Goal: Task Accomplishment & Management: Use online tool/utility

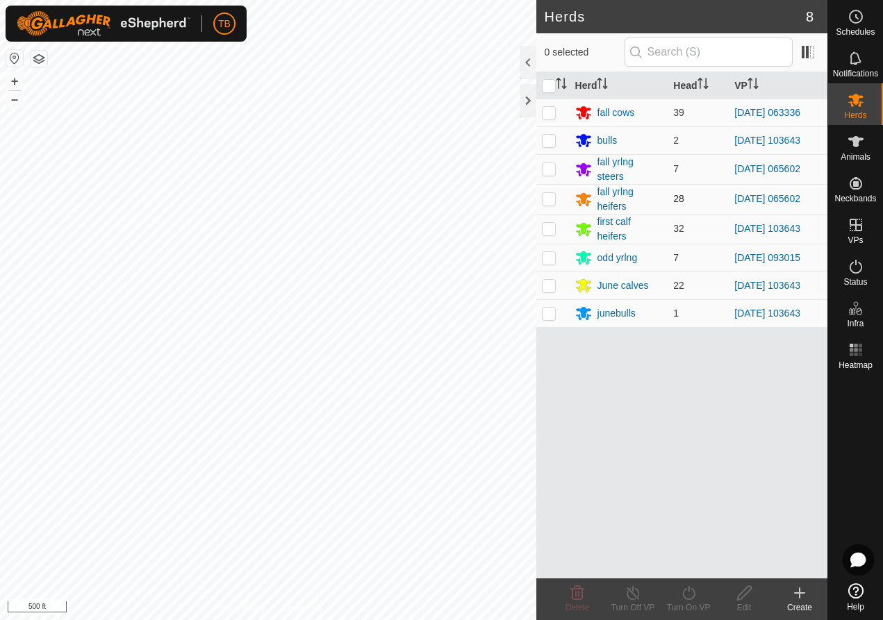
click at [549, 196] on p-checkbox at bounding box center [549, 198] width 14 height 11
checkbox input "true"
click at [552, 167] on p-checkbox at bounding box center [549, 168] width 14 height 11
checkbox input "true"
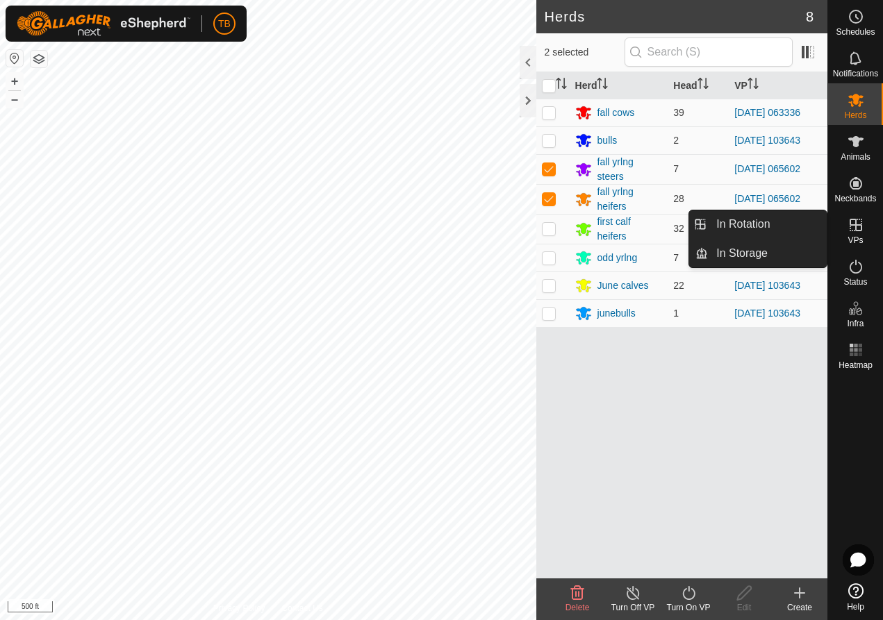
click at [859, 242] on span "VPs" at bounding box center [855, 240] width 15 height 8
click at [857, 230] on icon at bounding box center [856, 225] width 13 height 13
click at [861, 231] on icon at bounding box center [856, 225] width 13 height 13
click at [782, 233] on link "In Rotation" at bounding box center [767, 225] width 119 height 28
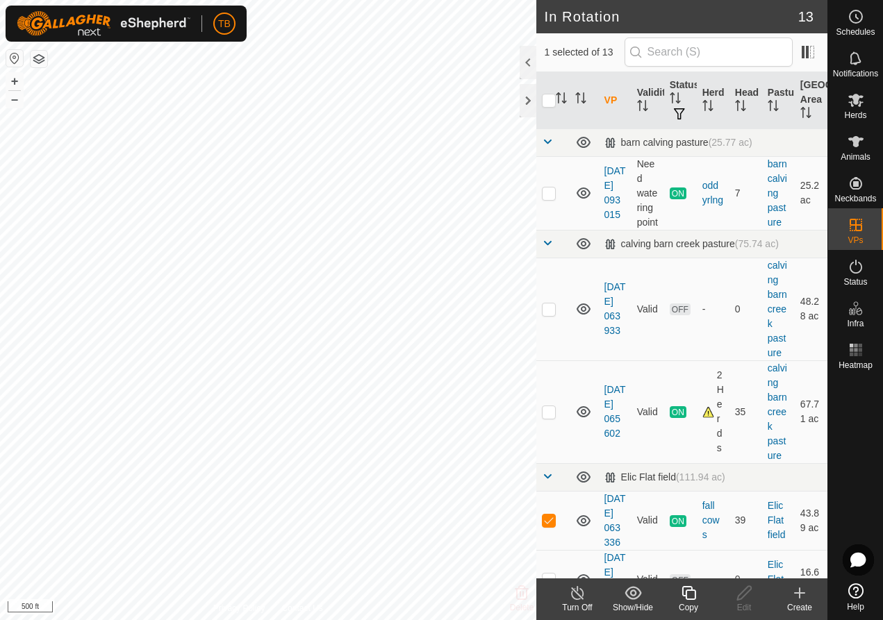
checkbox input "true"
click at [850, 271] on icon at bounding box center [856, 266] width 17 height 17
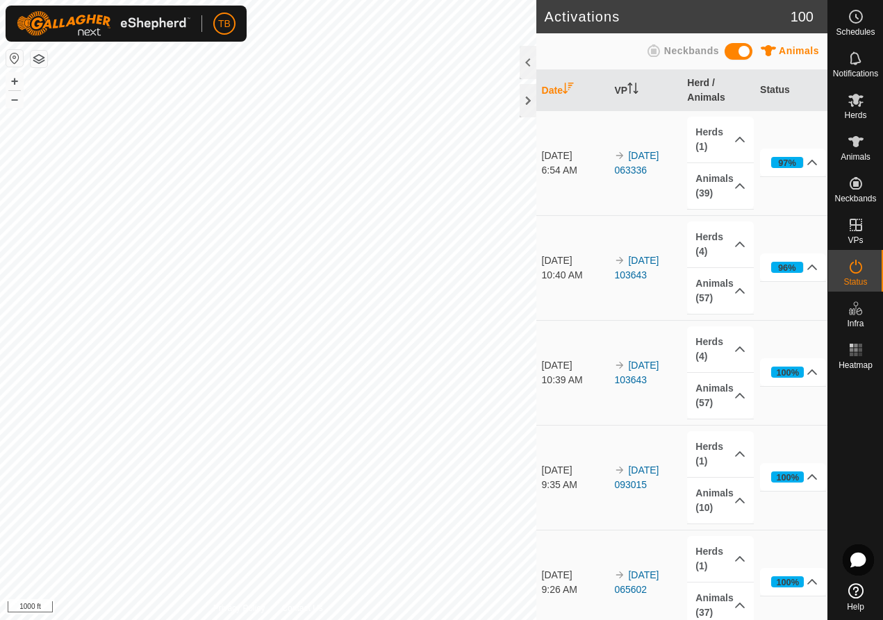
click at [861, 265] on icon at bounding box center [856, 267] width 13 height 14
click at [857, 264] on icon at bounding box center [856, 266] width 17 height 17
click at [625, 154] on link "[DATE] 063336" at bounding box center [636, 163] width 44 height 26
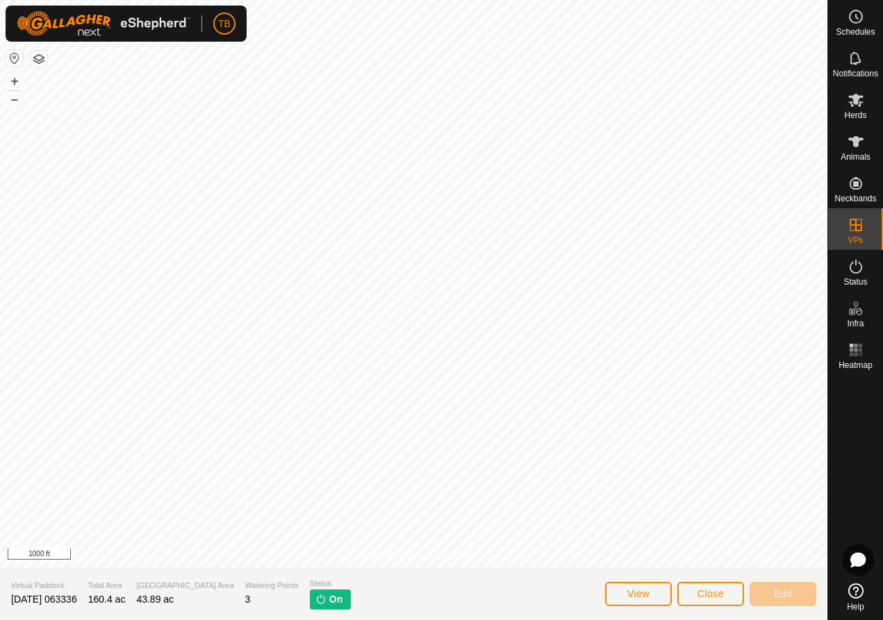
click at [700, 598] on span "Close" at bounding box center [711, 594] width 26 height 11
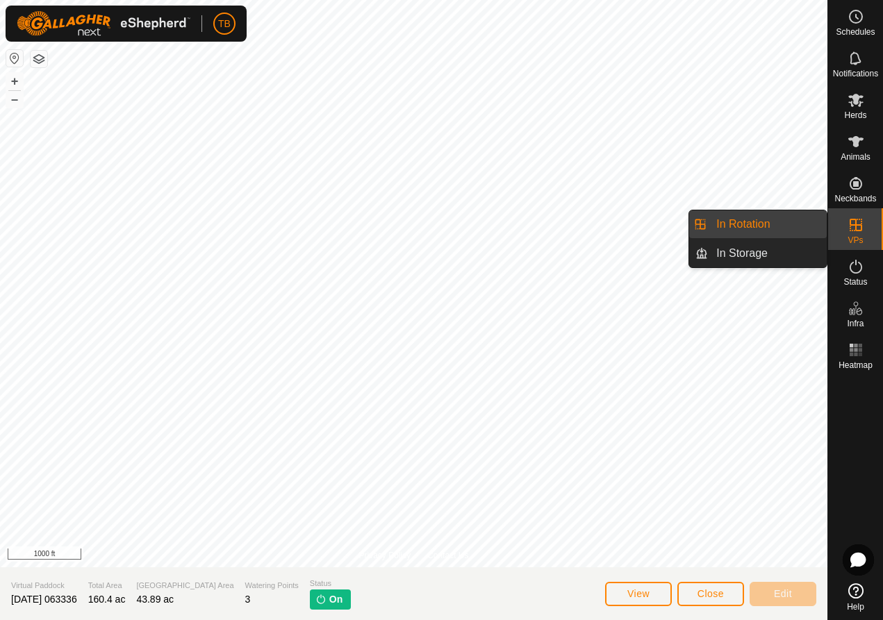
click at [856, 220] on icon at bounding box center [856, 225] width 13 height 13
click at [764, 254] on link "In Storage" at bounding box center [767, 254] width 119 height 28
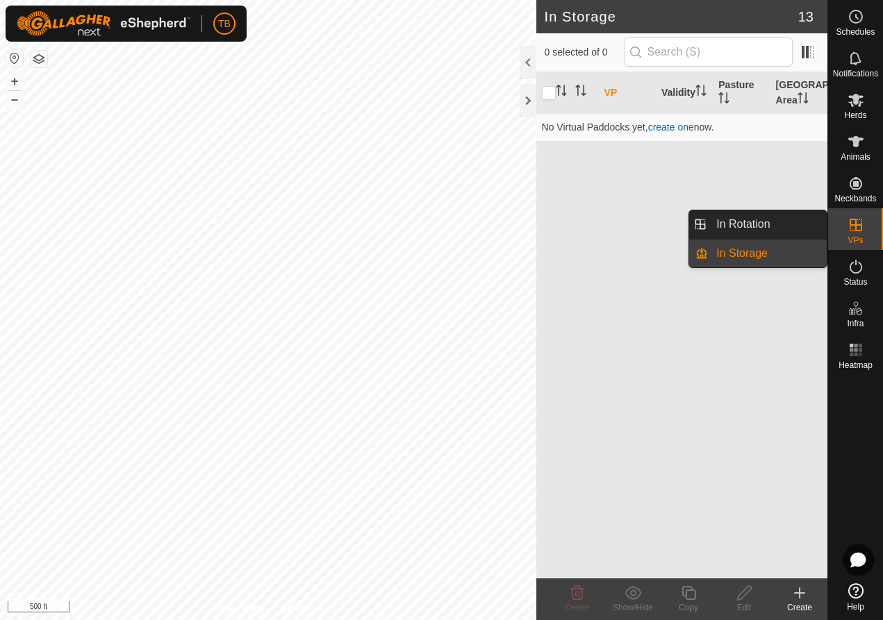
click at [864, 238] on div "VPs" at bounding box center [855, 229] width 55 height 42
click at [784, 229] on link "In Rotation" at bounding box center [767, 225] width 119 height 28
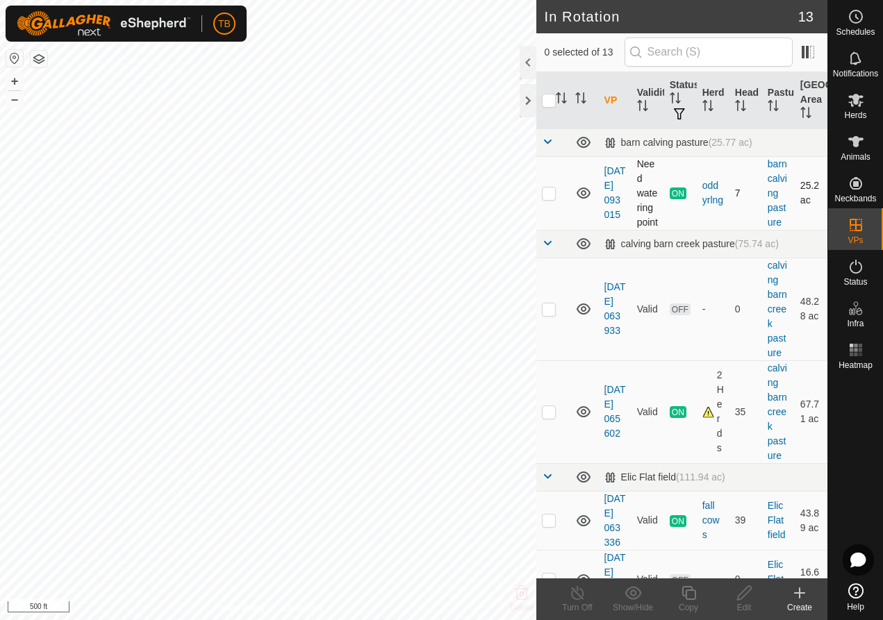
checkbox input "true"
checkbox input "false"
checkbox input "true"
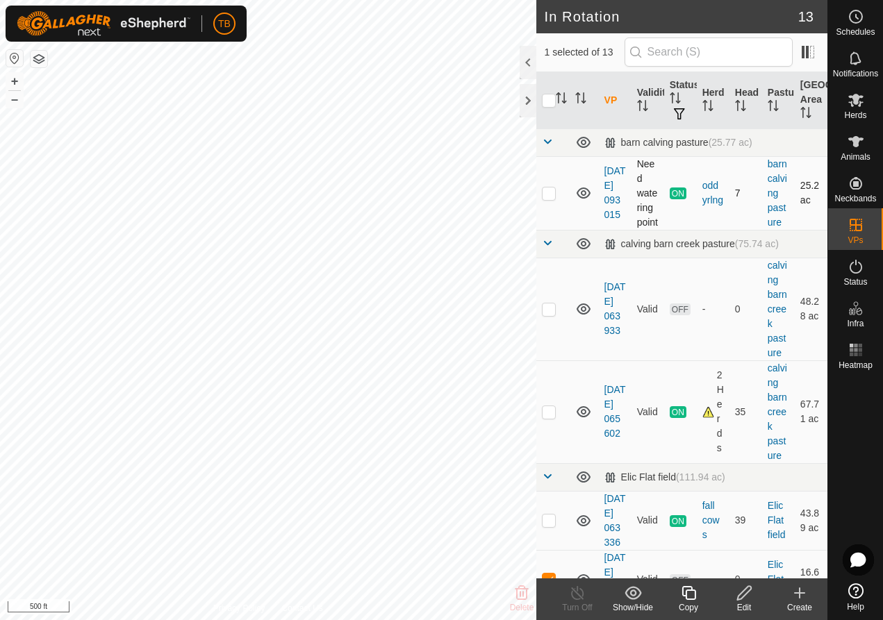
checkbox input "true"
checkbox input "false"
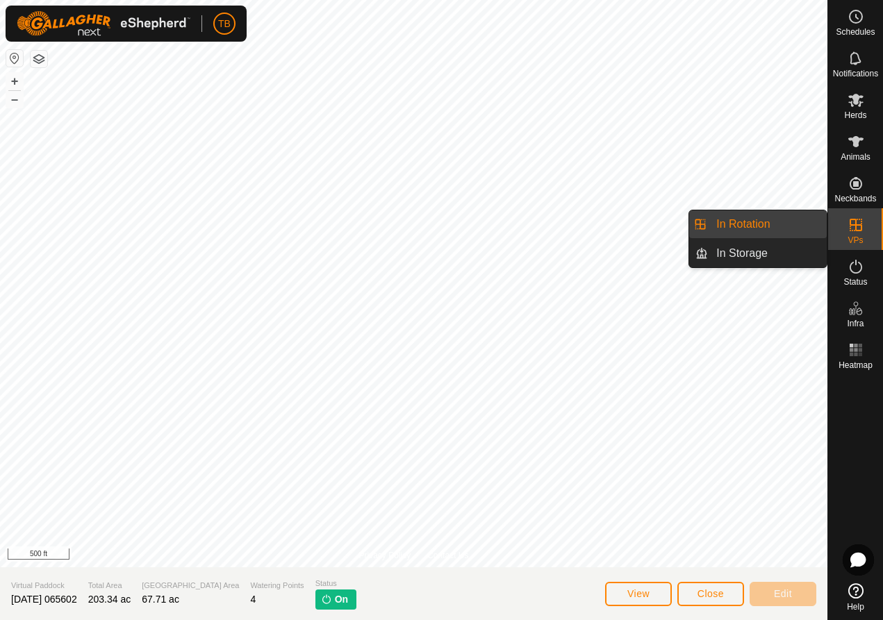
click at [849, 222] on icon at bounding box center [856, 225] width 17 height 17
click at [750, 227] on link "In Rotation" at bounding box center [767, 225] width 119 height 28
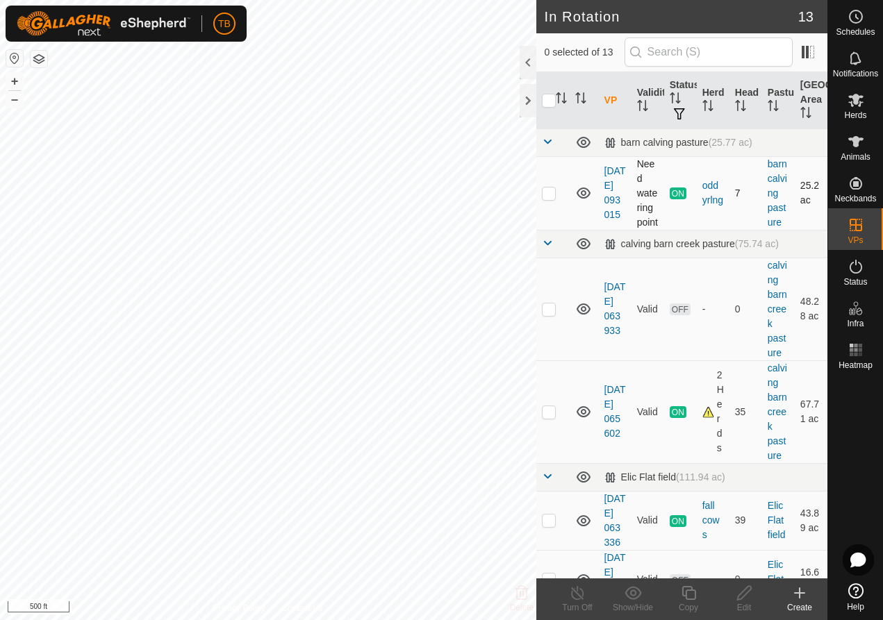
checkbox input "true"
checkbox input "false"
checkbox input "true"
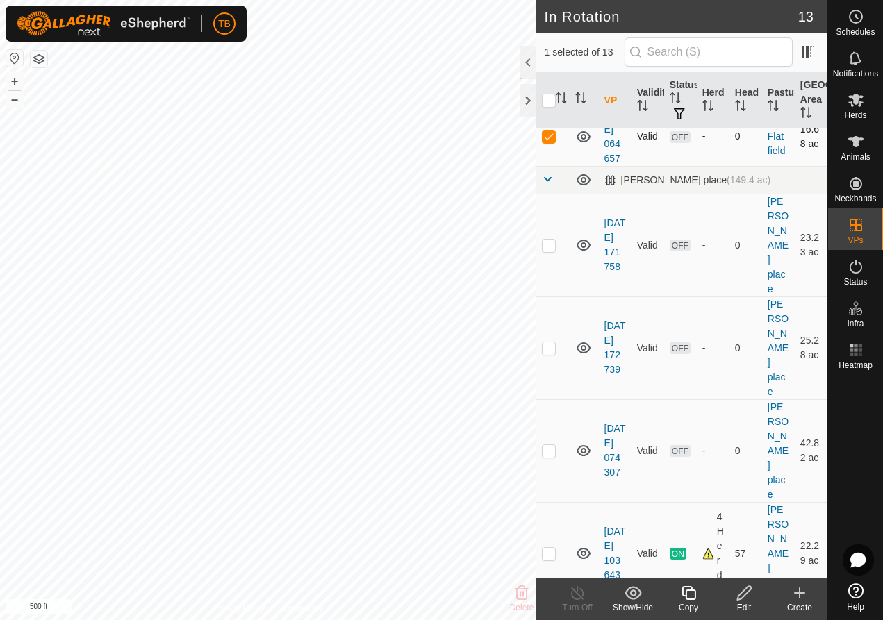
scroll to position [483, 0]
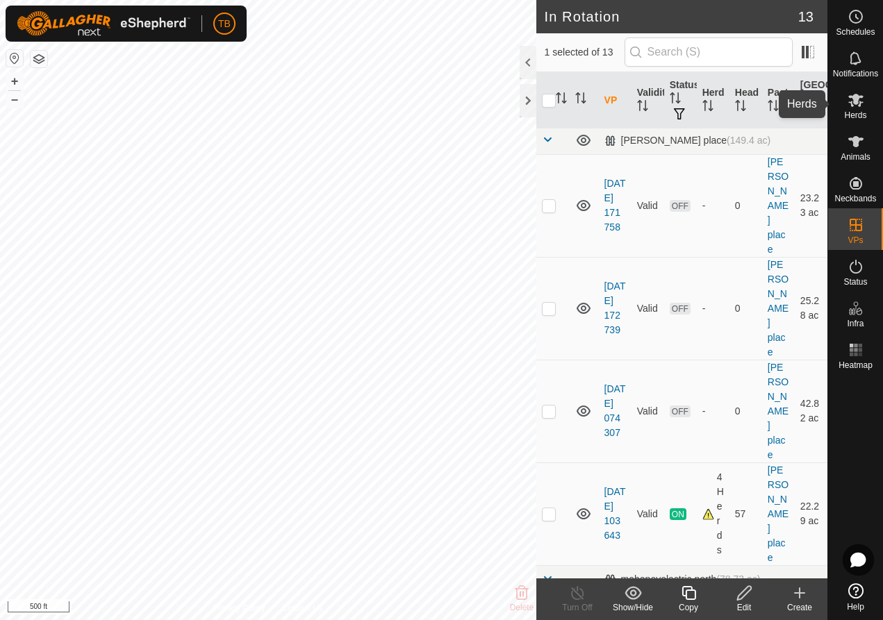
click at [858, 103] on icon at bounding box center [855, 100] width 15 height 13
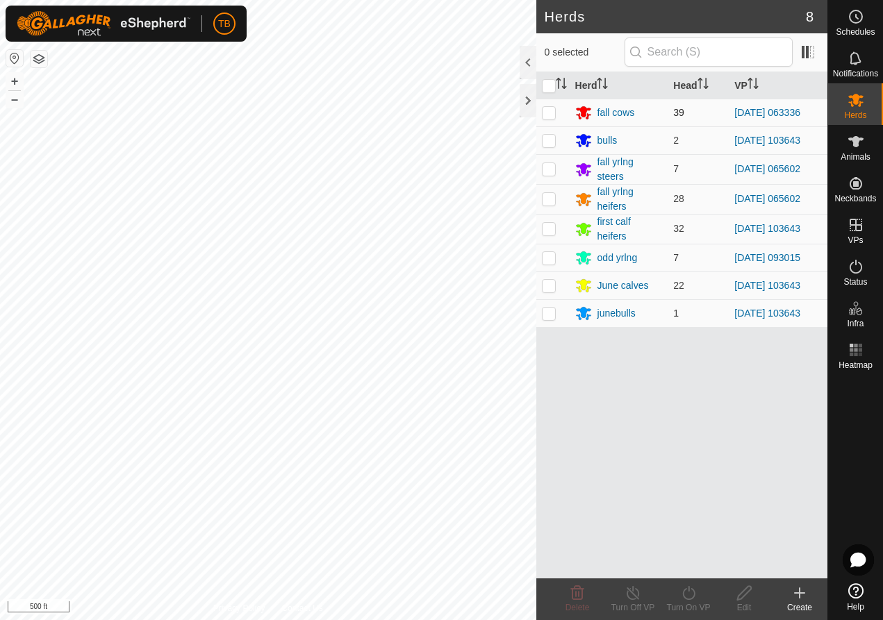
click at [545, 112] on p-checkbox at bounding box center [549, 112] width 14 height 11
checkbox input "true"
click at [689, 591] on icon at bounding box center [688, 593] width 13 height 14
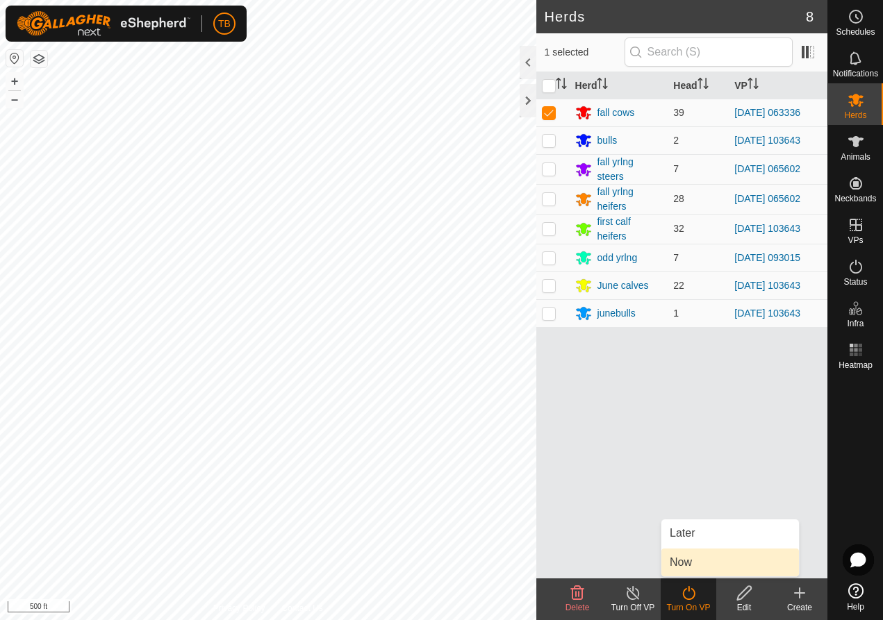
click at [688, 563] on link "Now" at bounding box center [730, 563] width 138 height 28
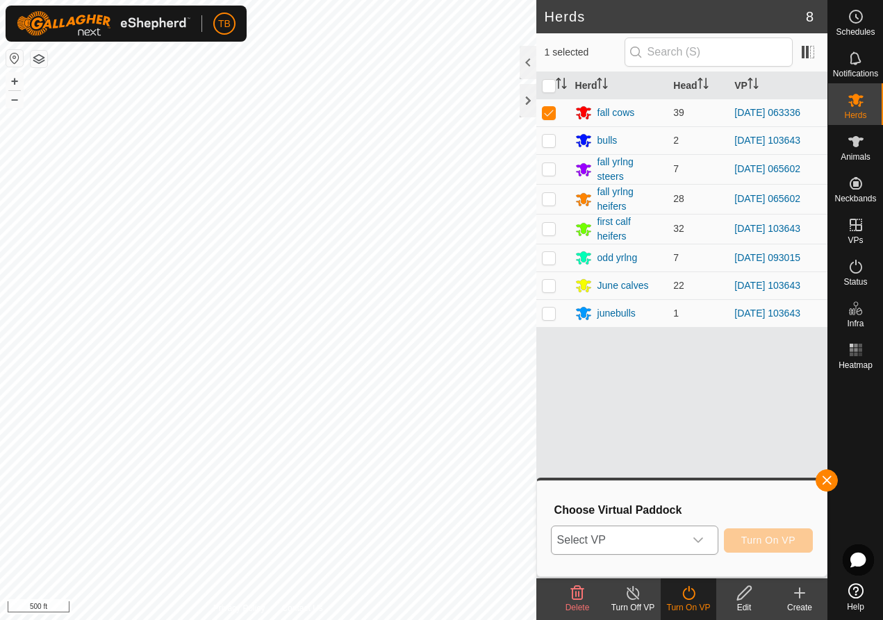
click at [702, 543] on icon "dropdown trigger" at bounding box center [698, 540] width 11 height 11
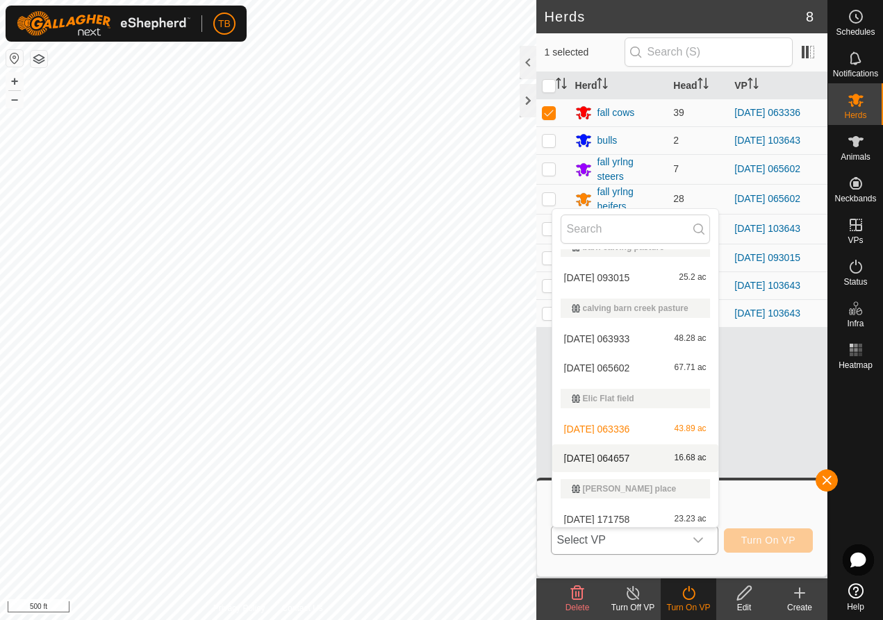
scroll to position [20, 0]
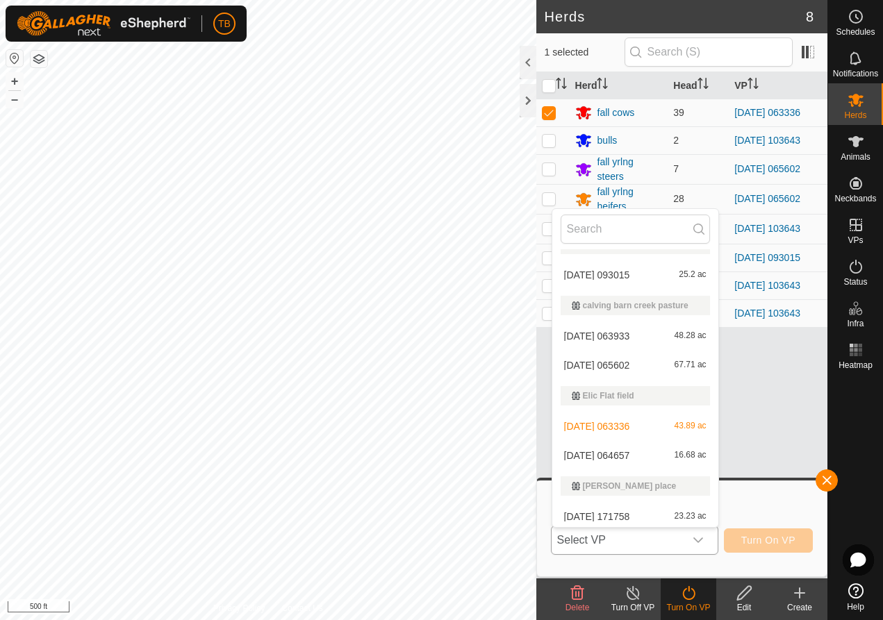
click at [655, 463] on li "[DATE] 064657 16.68 ac" at bounding box center [635, 456] width 166 height 28
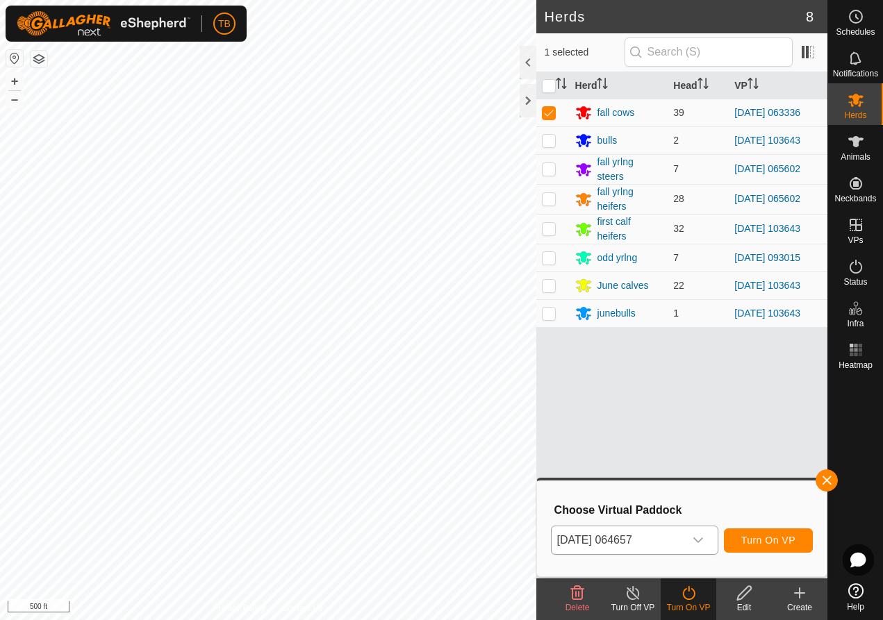
click at [768, 545] on span "Turn On VP" at bounding box center [768, 540] width 54 height 11
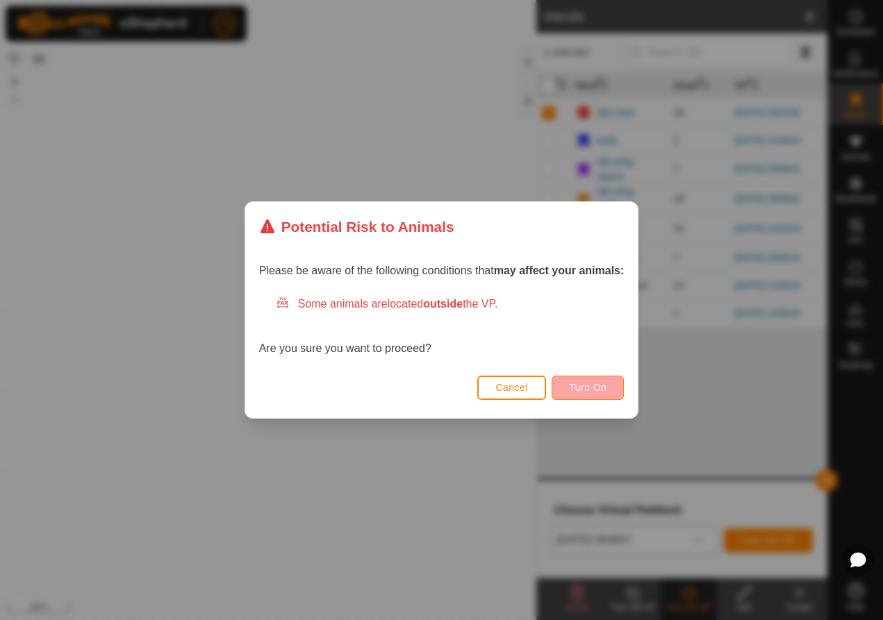
click at [605, 384] on span "Turn On" at bounding box center [588, 387] width 38 height 11
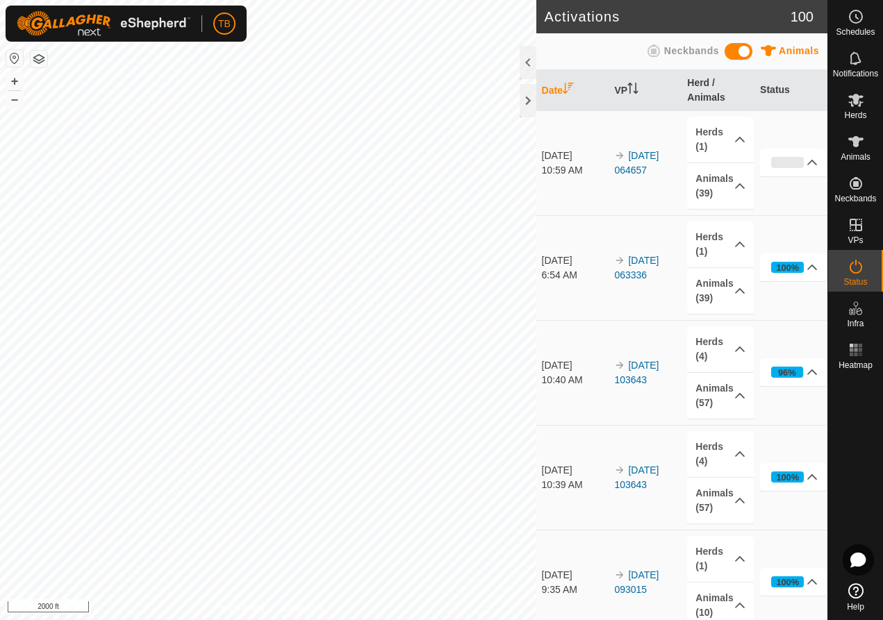
click at [614, 158] on img at bounding box center [619, 155] width 11 height 11
click at [852, 108] on icon at bounding box center [856, 100] width 17 height 17
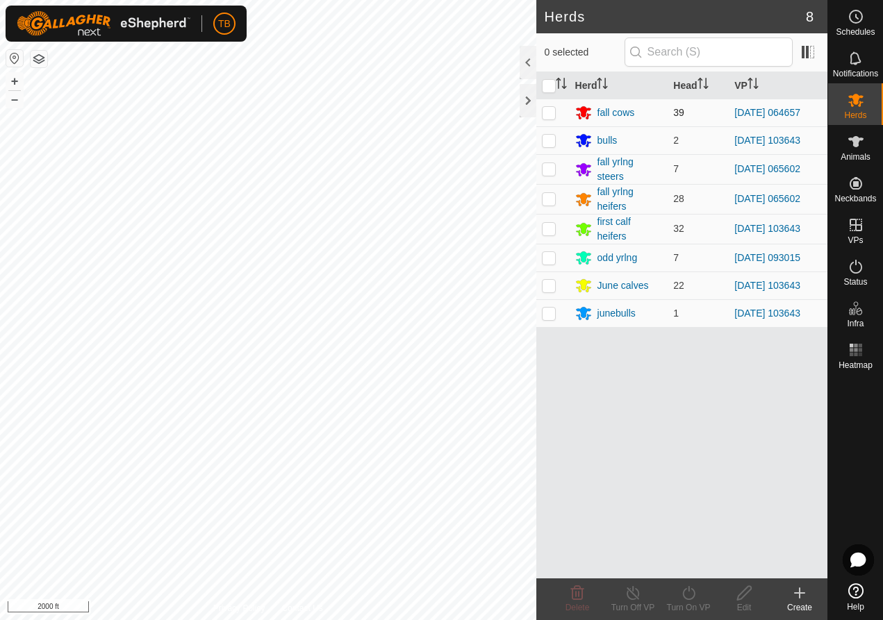
click at [550, 114] on p-checkbox at bounding box center [549, 112] width 14 height 11
checkbox input "true"
click at [639, 595] on icon at bounding box center [633, 593] width 13 height 14
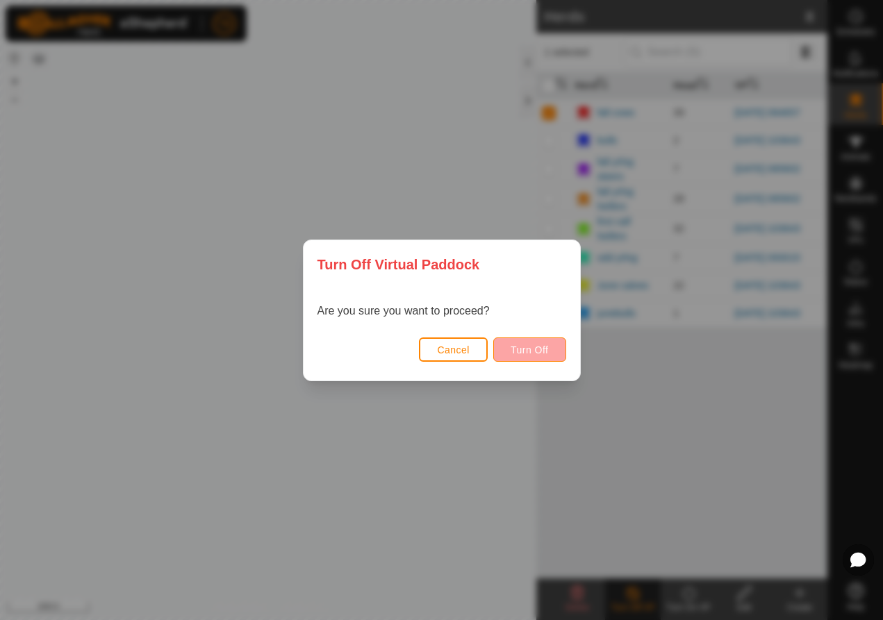
click at [542, 351] on span "Turn Off" at bounding box center [530, 350] width 38 height 11
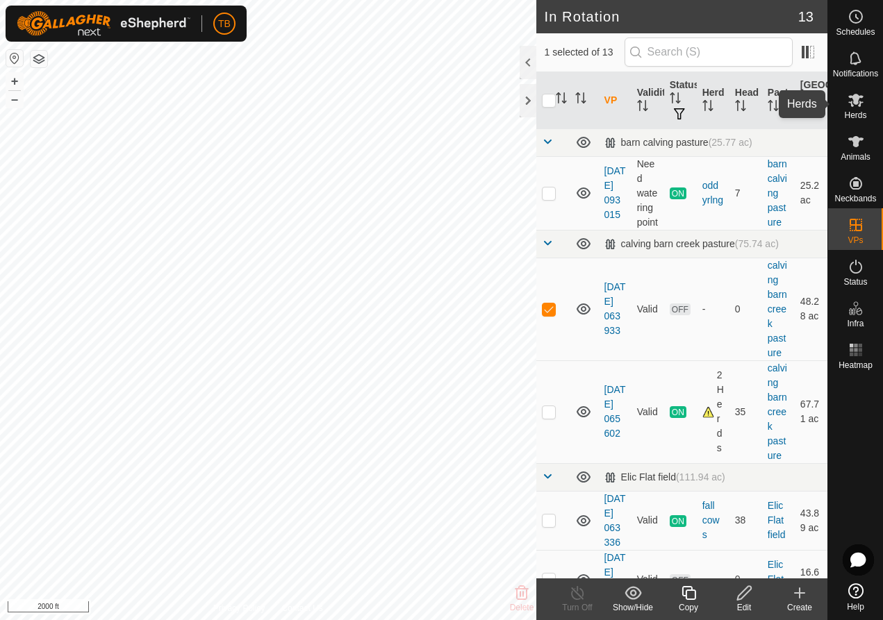
click at [863, 108] on es-mob-svg-icon at bounding box center [856, 100] width 25 height 22
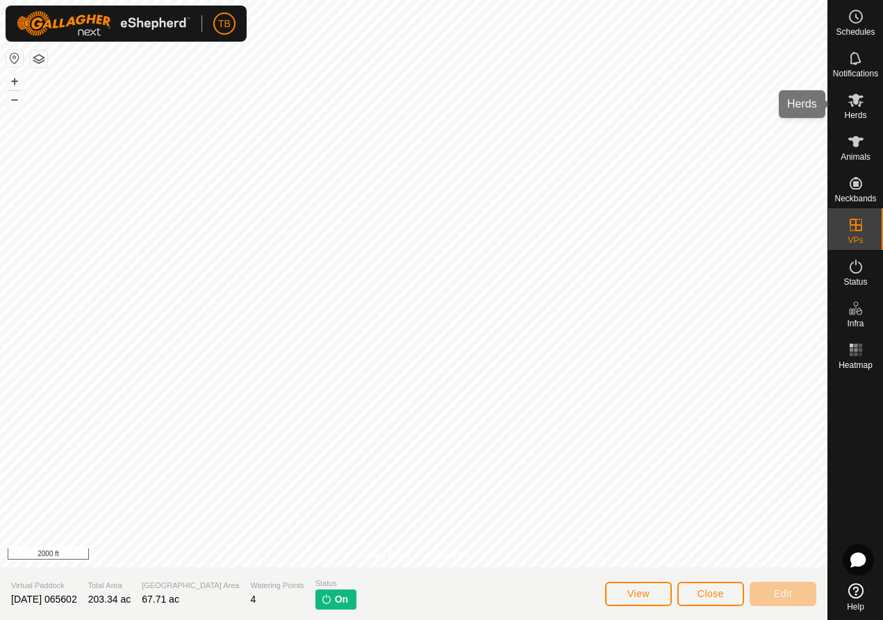
click at [855, 100] on icon at bounding box center [855, 100] width 15 height 13
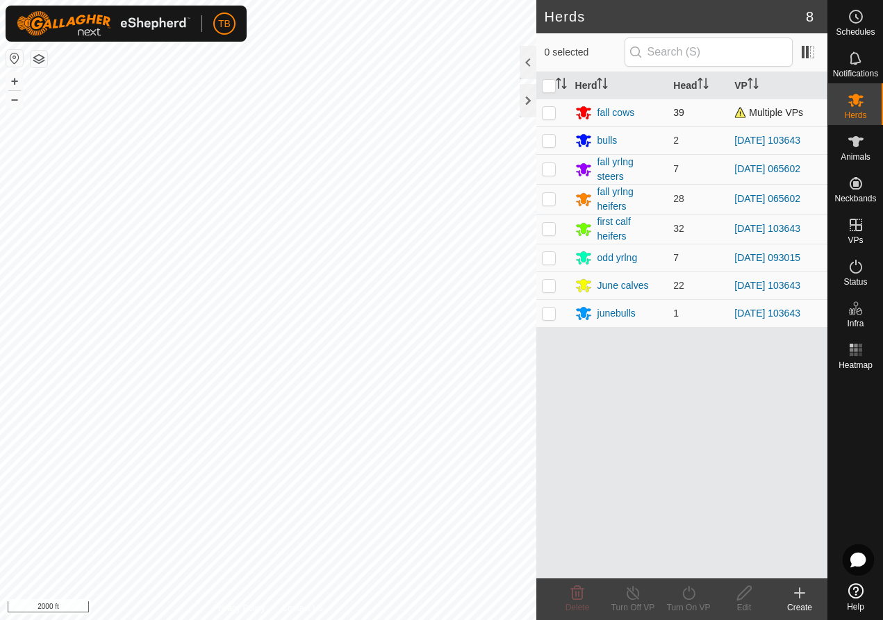
click at [549, 110] on p-checkbox at bounding box center [549, 112] width 14 height 11
checkbox input "true"
click at [692, 596] on icon at bounding box center [688, 593] width 17 height 17
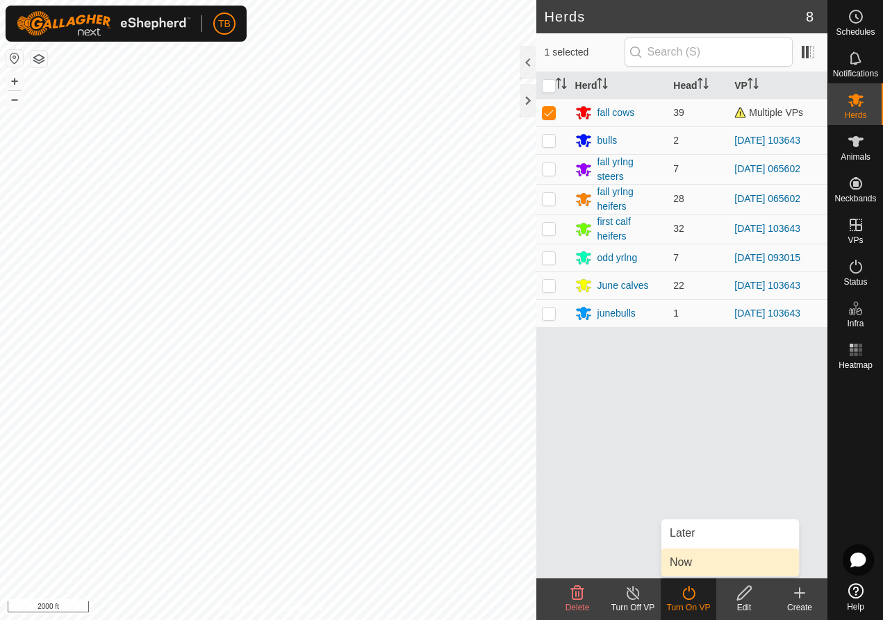
click at [694, 563] on link "Now" at bounding box center [730, 563] width 138 height 28
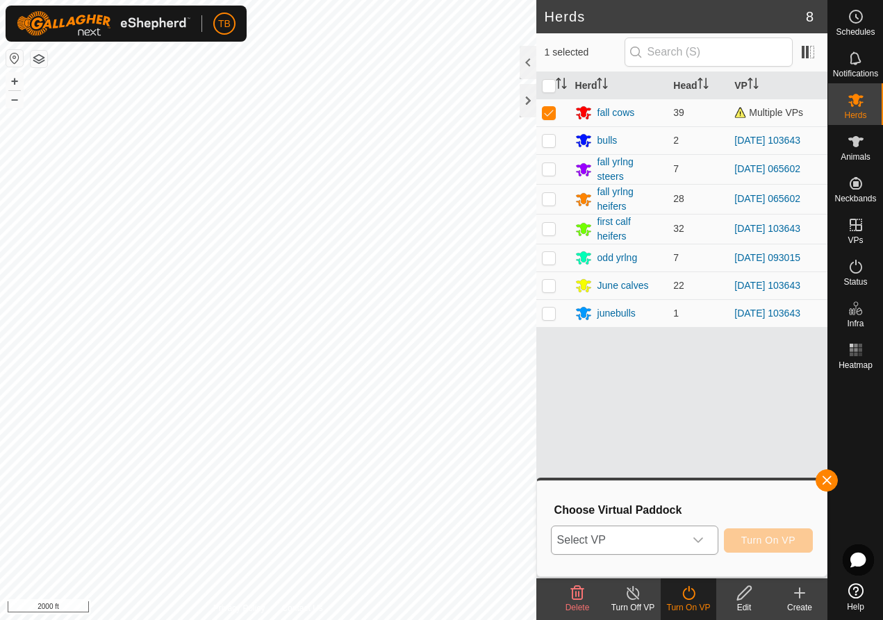
click at [683, 541] on span "Select VP" at bounding box center [618, 541] width 133 height 28
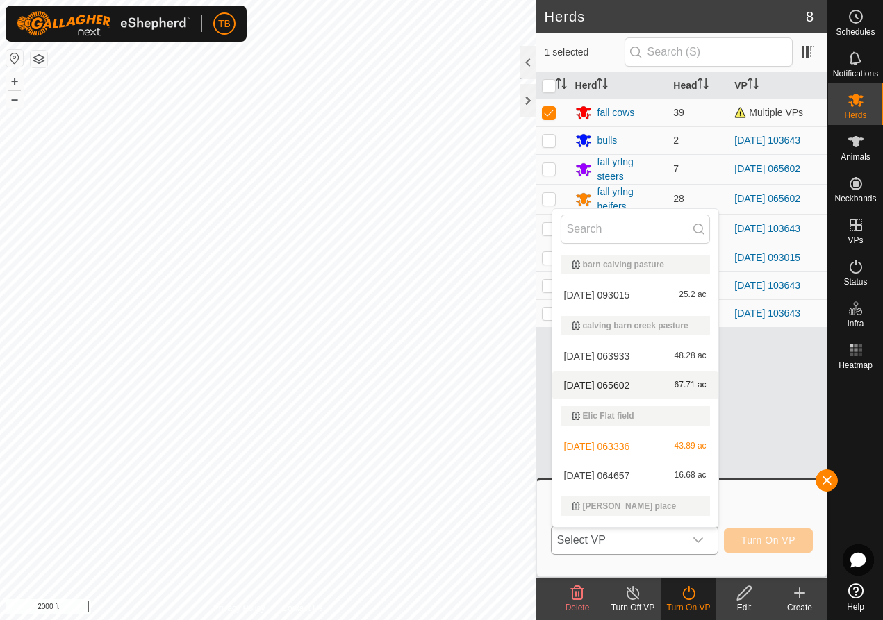
click at [652, 395] on li "[DATE] 065602 67.71 ac" at bounding box center [635, 386] width 166 height 28
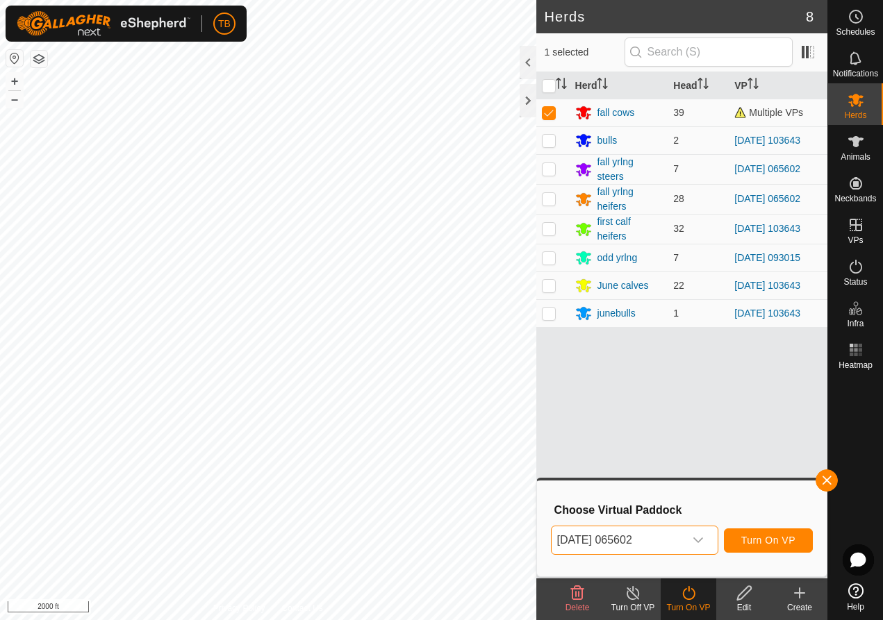
click at [795, 538] on span "Turn On VP" at bounding box center [768, 540] width 54 height 11
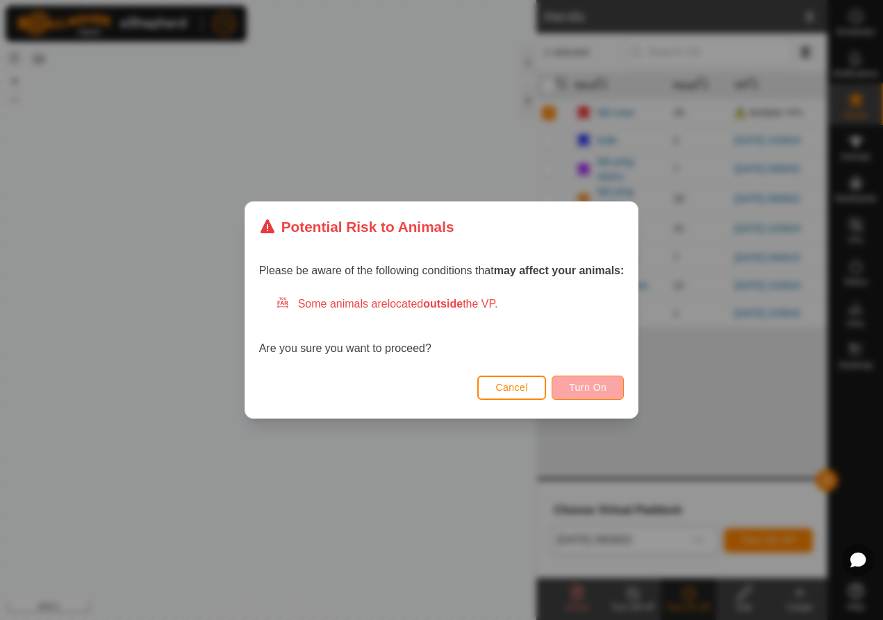
click at [585, 386] on span "Turn On" at bounding box center [588, 387] width 38 height 11
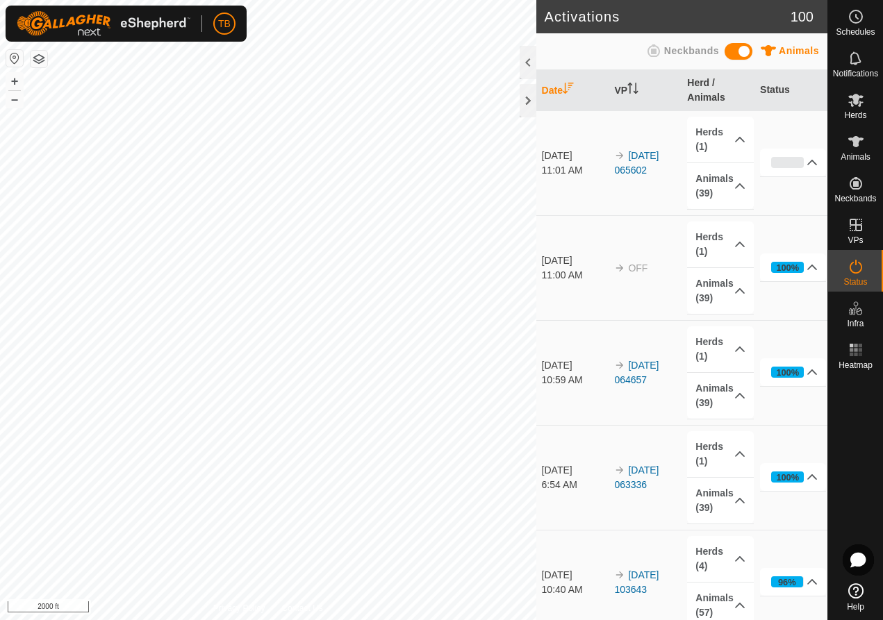
click at [636, 162] on td "[DATE] 065602" at bounding box center [645, 162] width 73 height 105
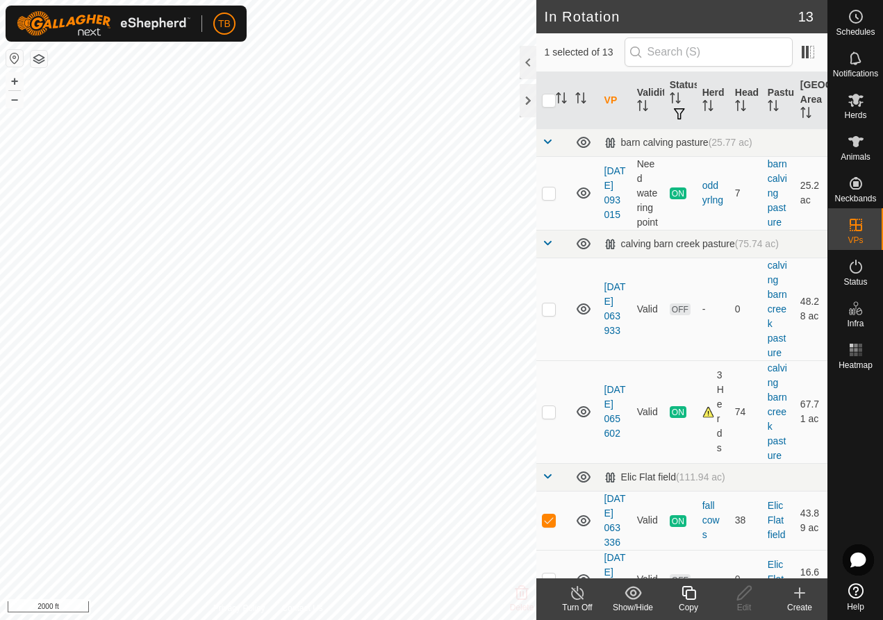
checkbox input "true"
checkbox input "false"
checkbox input "true"
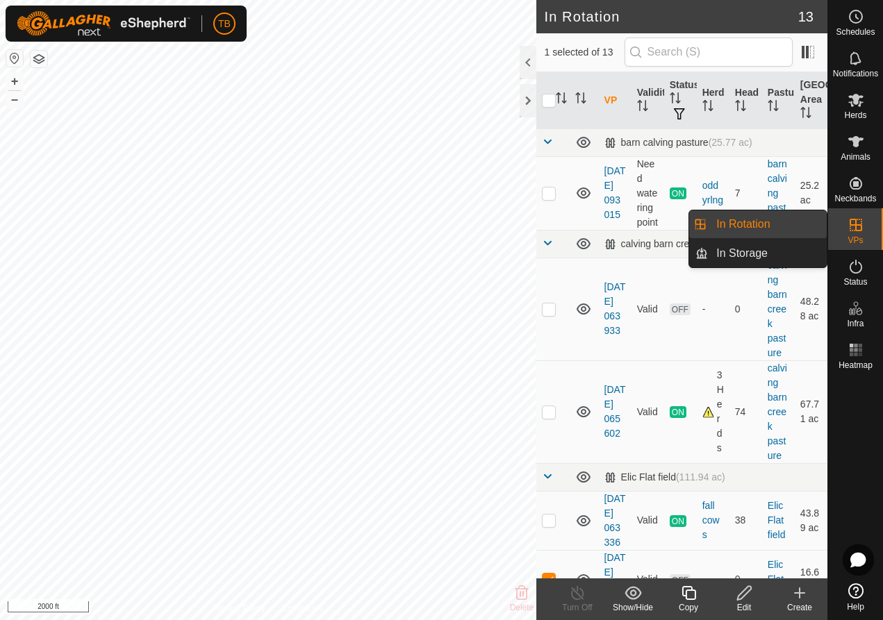
click at [865, 223] on es-virtualpaddocks-svg-icon at bounding box center [856, 225] width 25 height 22
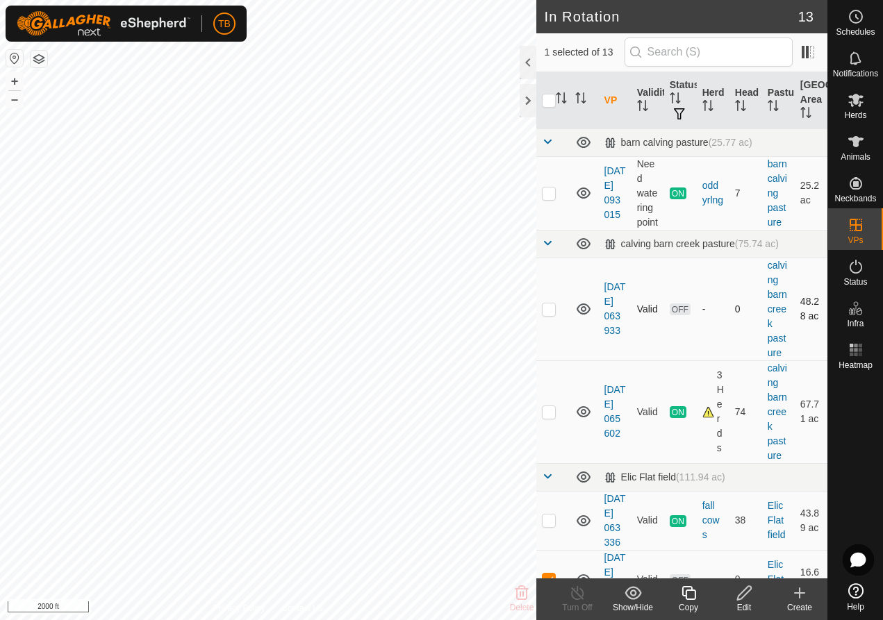
checkbox input "true"
checkbox input "false"
click at [858, 111] on span "Herds" at bounding box center [855, 115] width 22 height 8
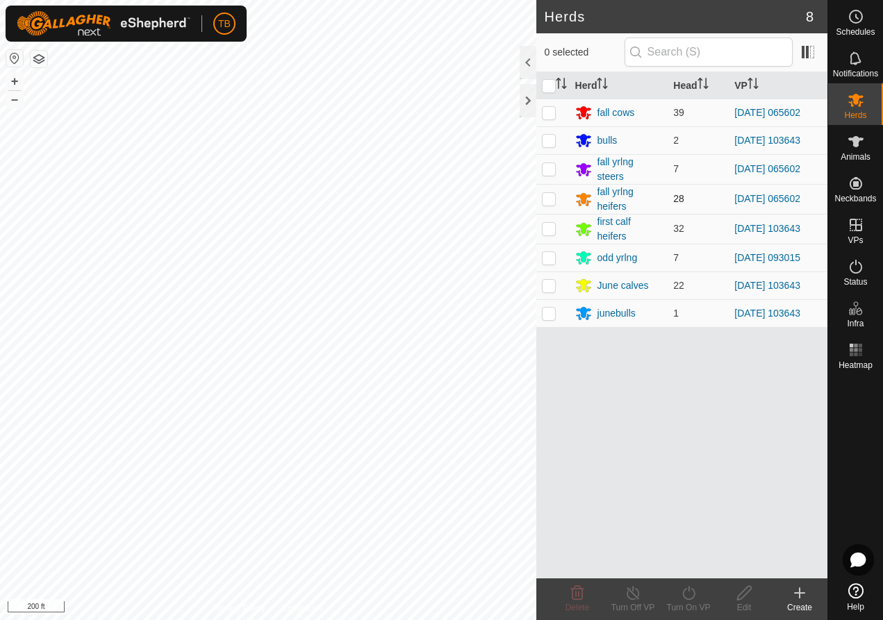
click at [554, 201] on p-checkbox at bounding box center [549, 198] width 14 height 11
checkbox input "true"
click at [551, 166] on p-checkbox at bounding box center [549, 168] width 14 height 11
checkbox input "true"
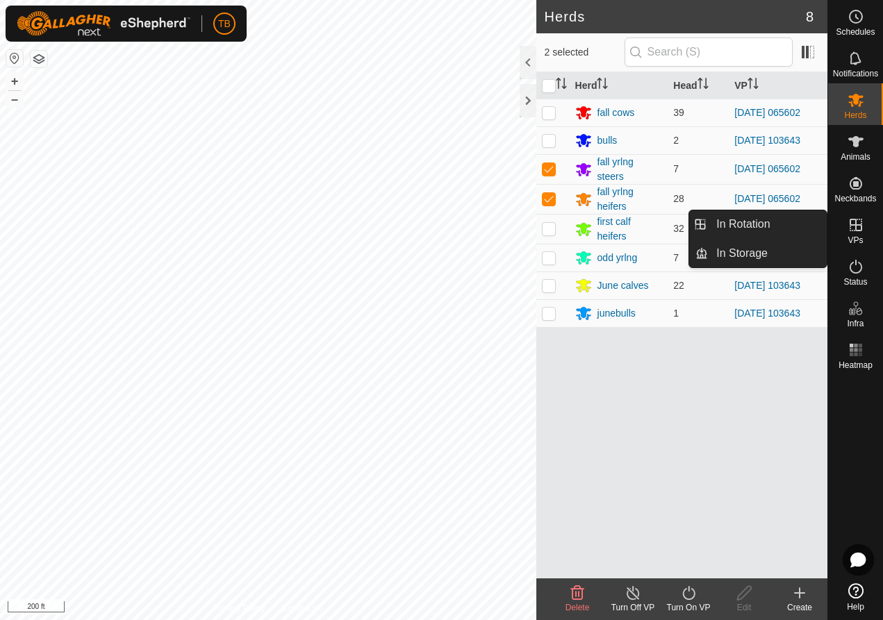
click at [854, 230] on icon at bounding box center [856, 225] width 17 height 17
click at [867, 232] on es-virtualpaddocks-svg-icon at bounding box center [856, 225] width 25 height 22
click at [862, 233] on icon at bounding box center [856, 225] width 17 height 17
click at [764, 251] on link "In Storage" at bounding box center [767, 254] width 119 height 28
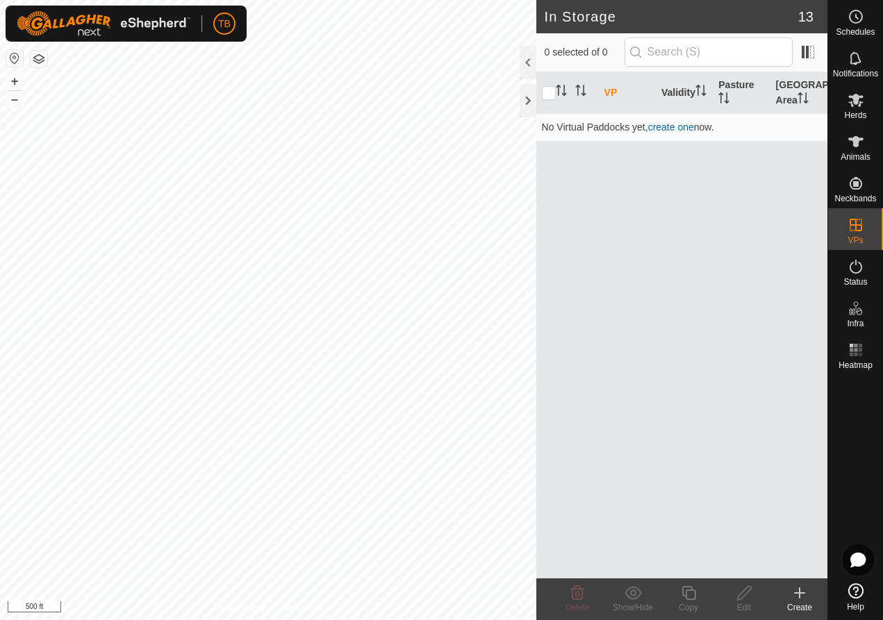
click at [798, 599] on icon at bounding box center [799, 593] width 17 height 17
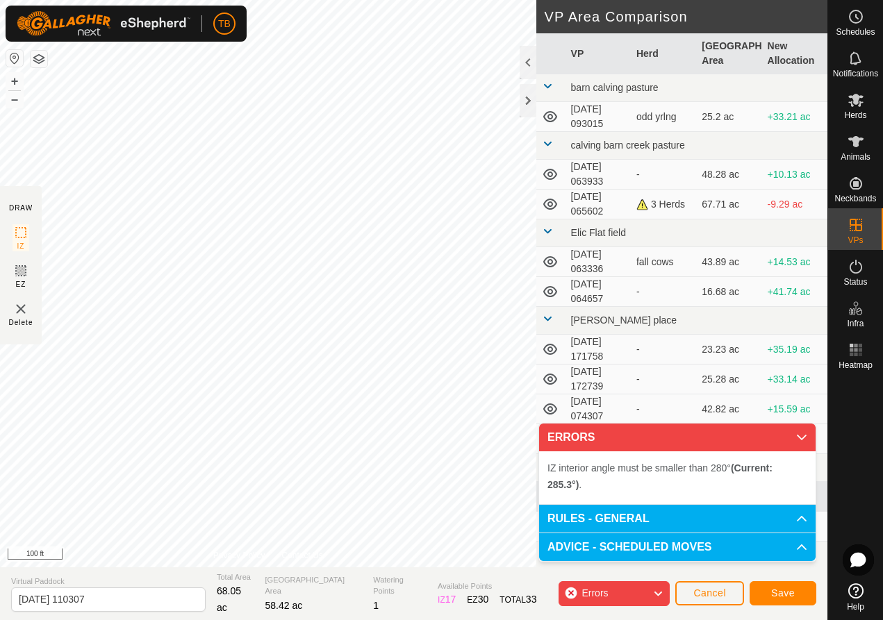
scroll to position [3, 0]
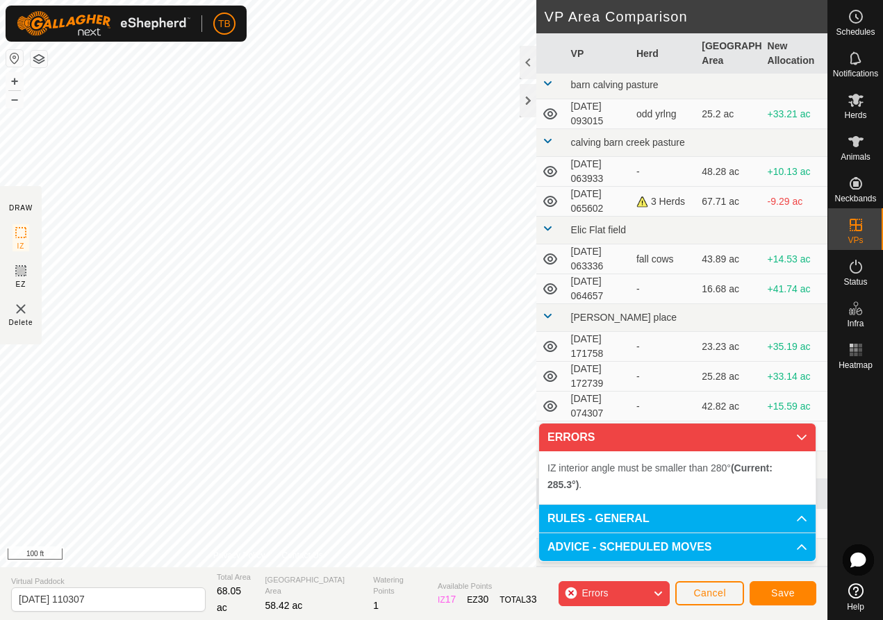
click at [583, 420] on div "DRAW IZ EZ Delete Privacy Policy Contact Us IZ interior angle must be larger th…" at bounding box center [414, 284] width 828 height 568
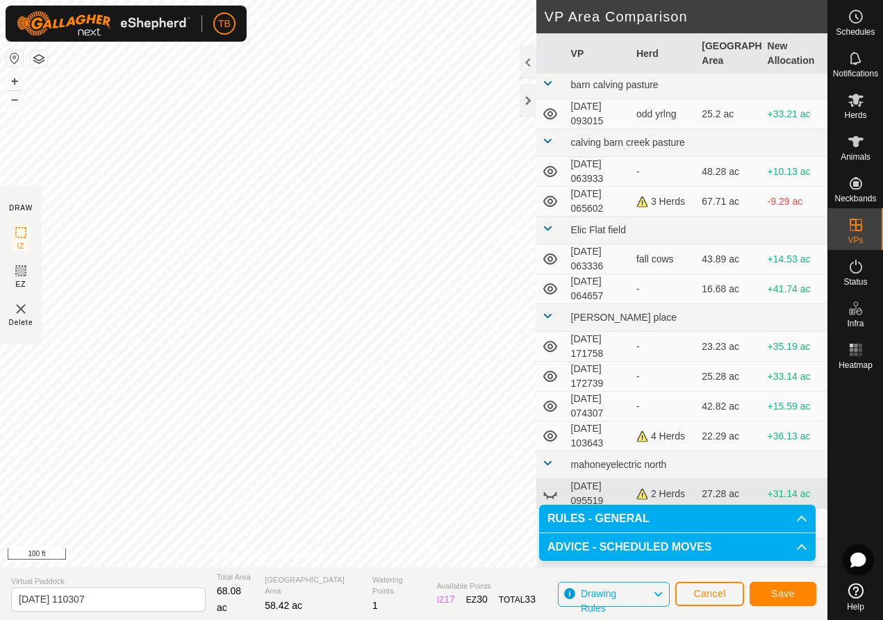
click at [795, 595] on button "Save" at bounding box center [783, 594] width 67 height 24
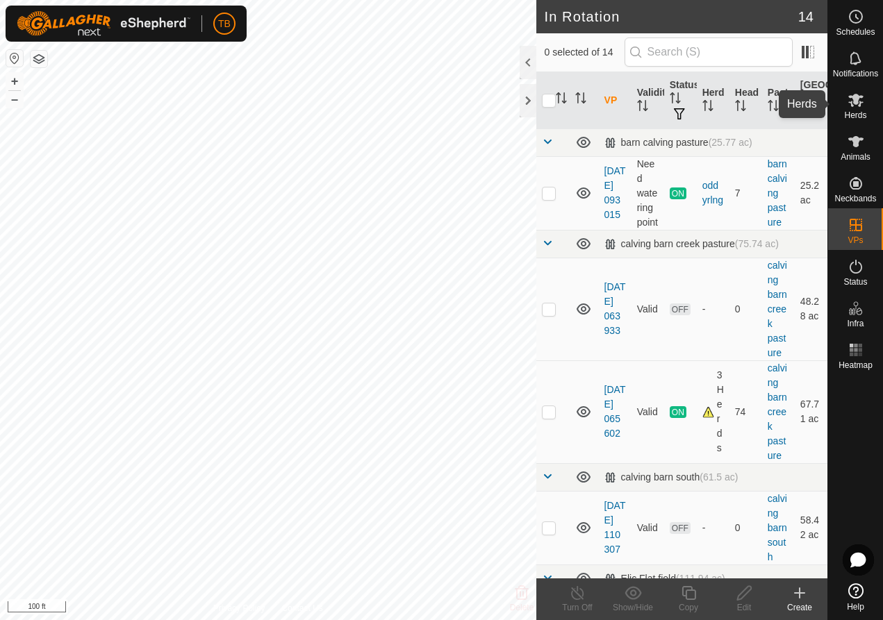
click at [857, 105] on icon at bounding box center [856, 100] width 17 height 17
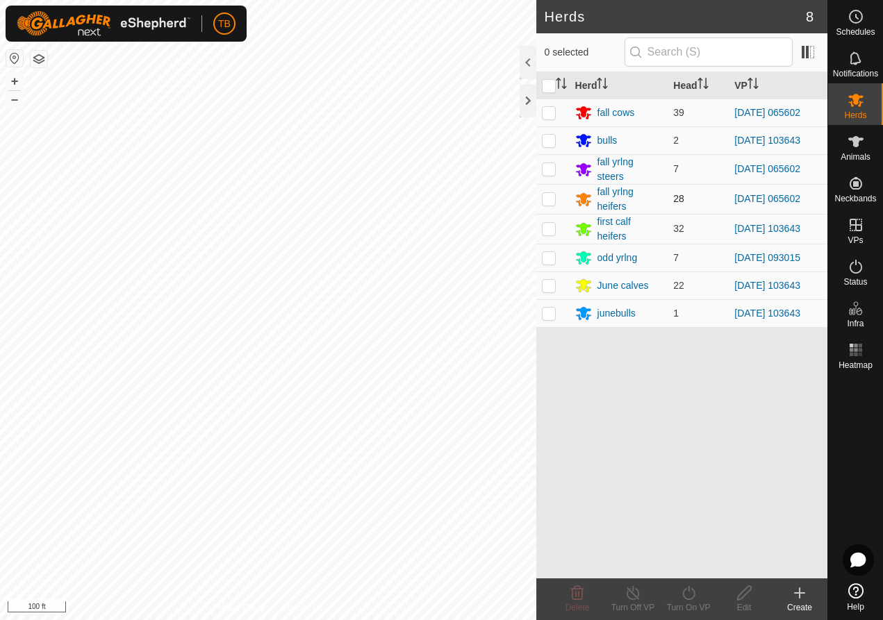
click at [549, 201] on p-checkbox at bounding box center [549, 198] width 14 height 11
checkbox input "true"
click at [550, 171] on p-checkbox at bounding box center [549, 168] width 14 height 11
checkbox input "true"
click at [690, 598] on icon at bounding box center [688, 593] width 17 height 17
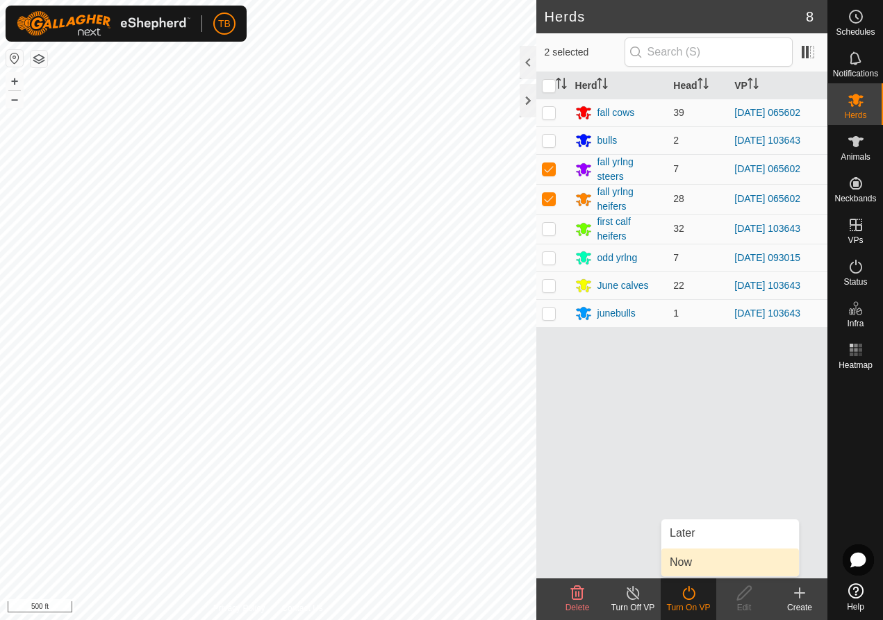
click at [673, 563] on link "Now" at bounding box center [730, 563] width 138 height 28
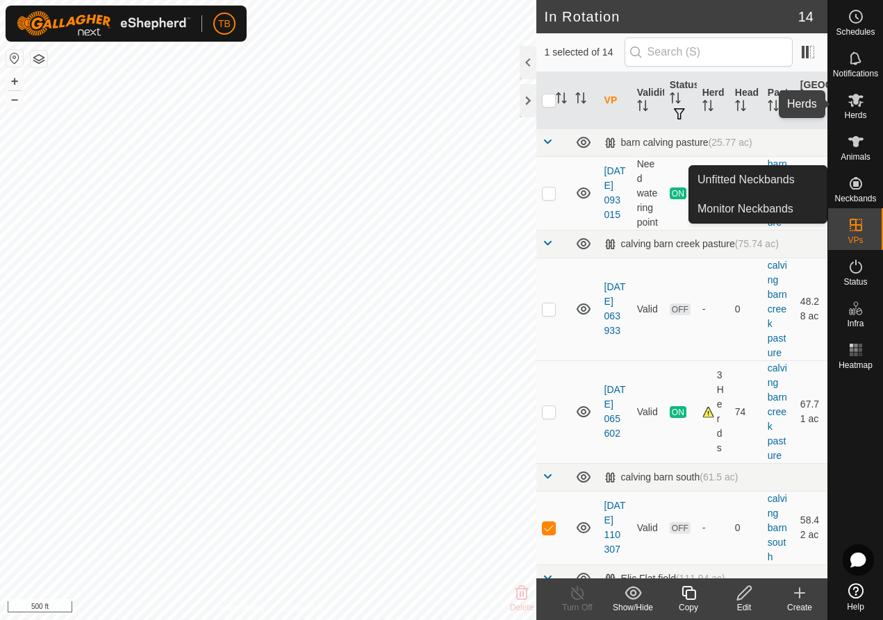
click at [858, 117] on span "Herds" at bounding box center [855, 115] width 22 height 8
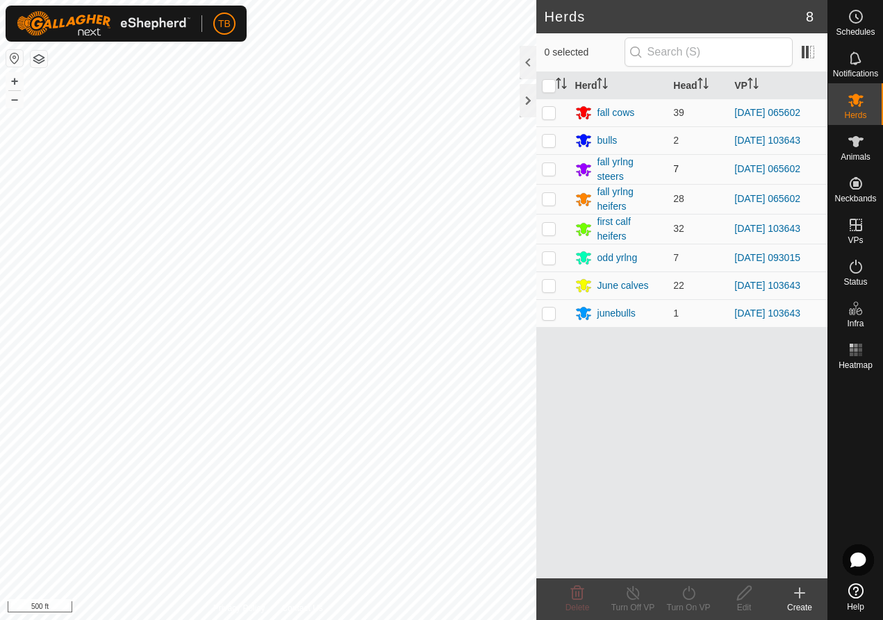
click at [550, 170] on p-checkbox at bounding box center [549, 168] width 14 height 11
checkbox input "true"
click at [552, 201] on p-checkbox at bounding box center [549, 198] width 14 height 11
checkbox input "true"
click at [688, 595] on icon at bounding box center [688, 593] width 17 height 17
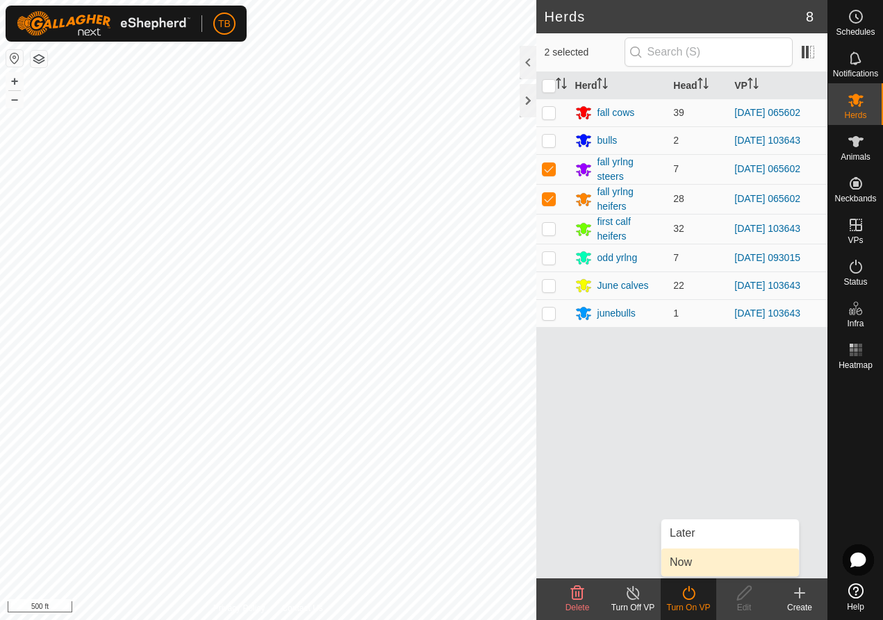
click at [686, 566] on link "Now" at bounding box center [730, 563] width 138 height 28
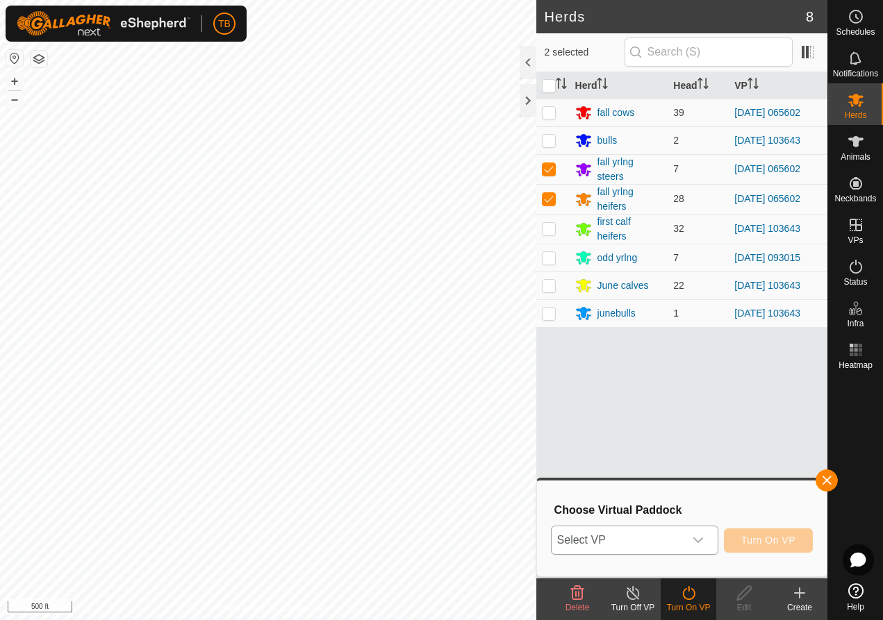
click at [698, 541] on icon "dropdown trigger" at bounding box center [698, 540] width 11 height 11
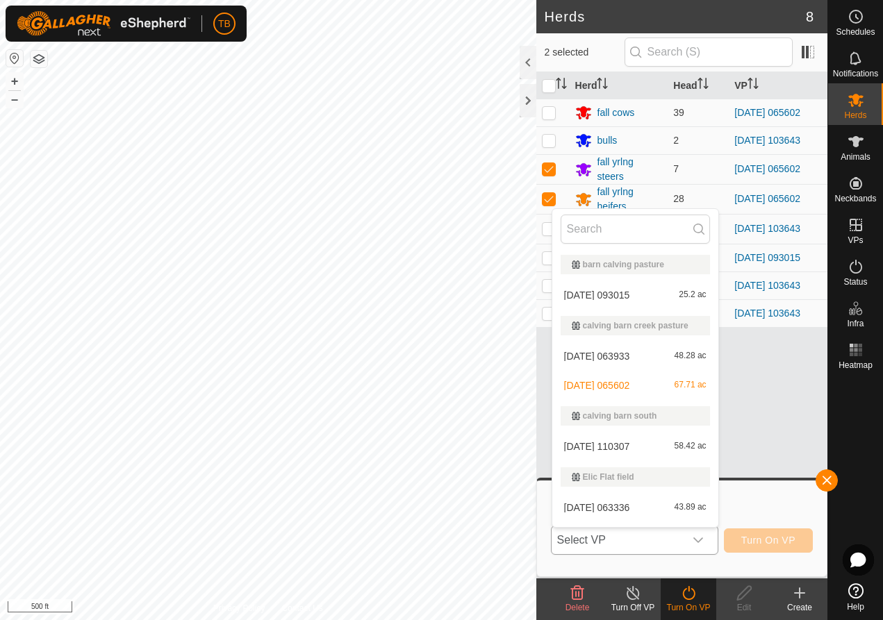
scroll to position [3, 0]
click at [626, 452] on li "[DATE] 110307 58.42 ac" at bounding box center [635, 444] width 166 height 28
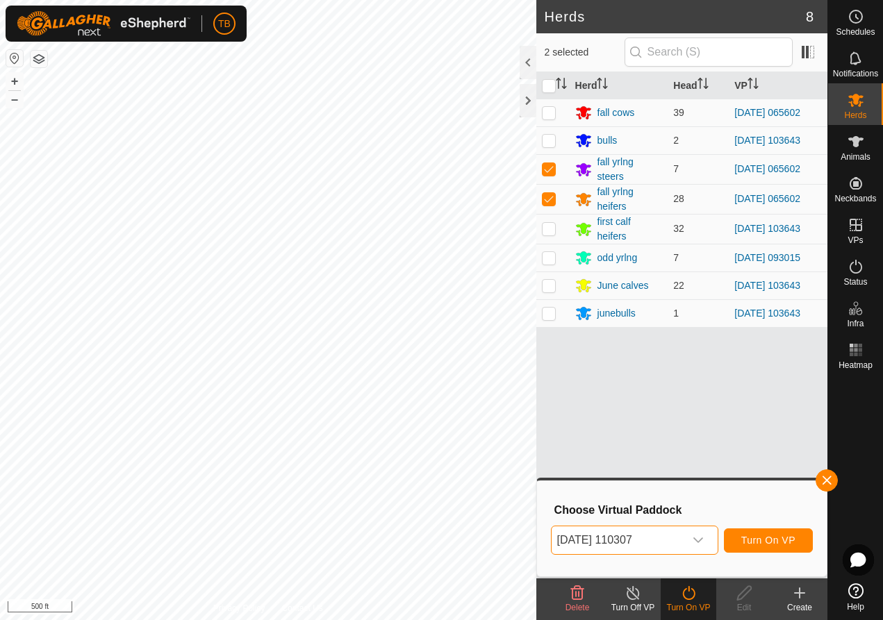
click at [769, 542] on span "Turn On VP" at bounding box center [768, 540] width 54 height 11
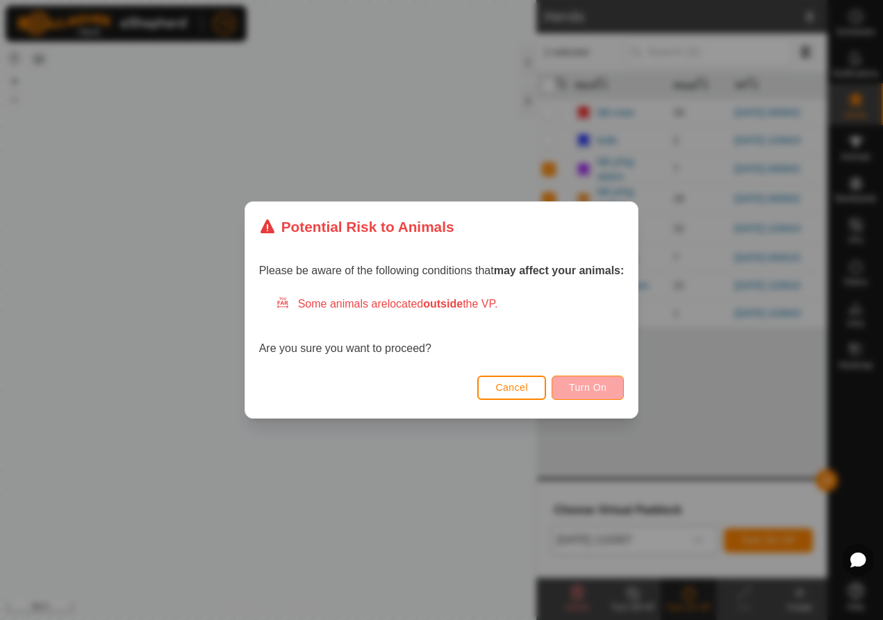
click at [597, 383] on span "Turn On" at bounding box center [588, 387] width 38 height 11
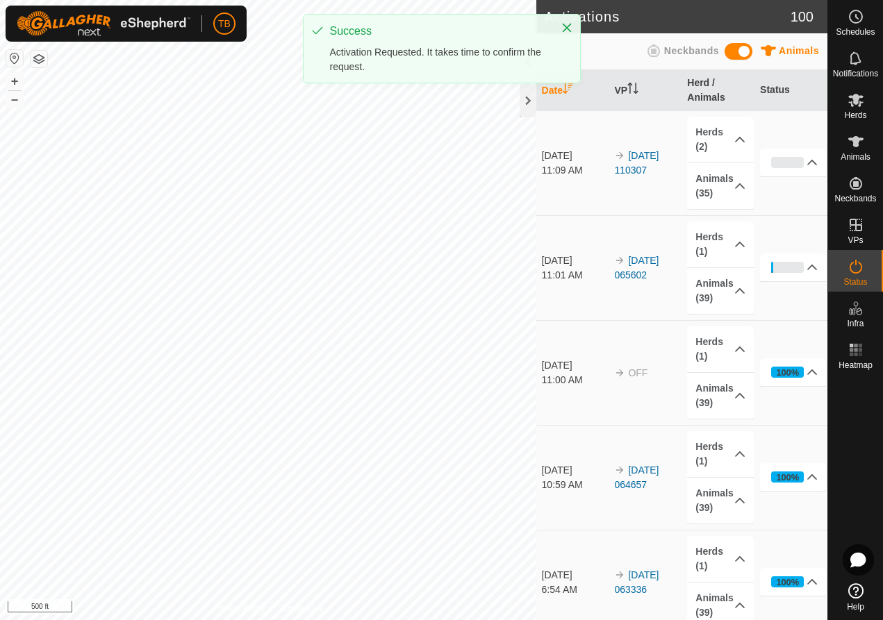
scroll to position [3, 0]
